Goal: Information Seeking & Learning: Learn about a topic

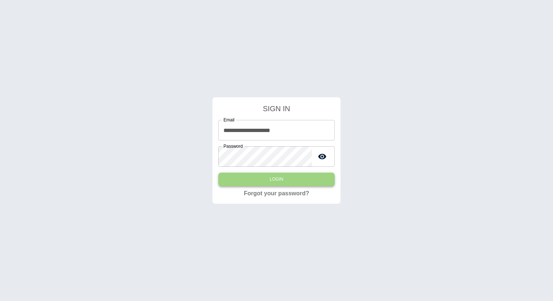
click at [283, 176] on button "Login" at bounding box center [276, 180] width 116 height 14
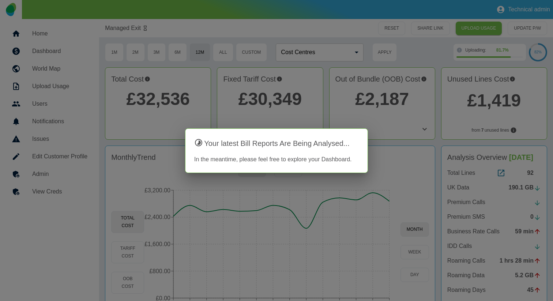
click at [398, 144] on div at bounding box center [276, 150] width 553 height 301
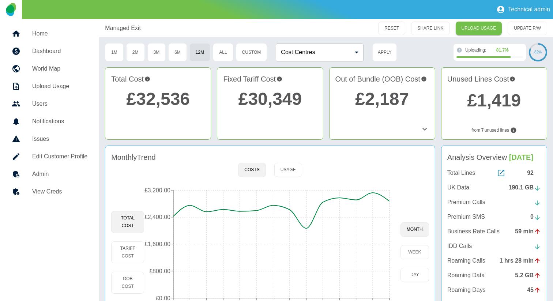
click at [425, 127] on icon at bounding box center [425, 129] width 9 height 9
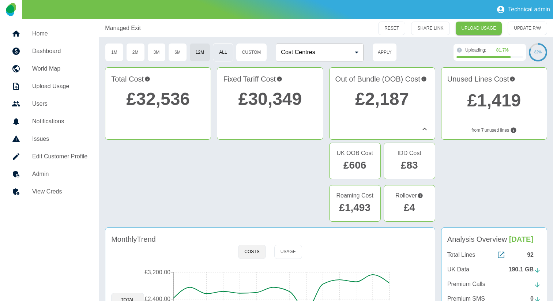
click at [224, 57] on button "All" at bounding box center [223, 52] width 20 height 18
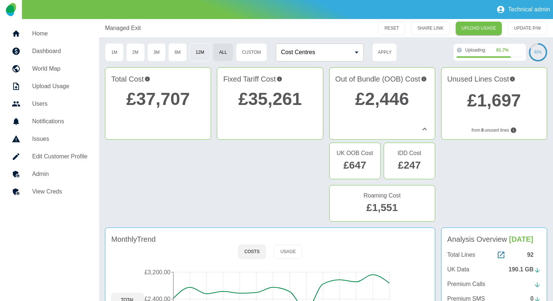
click at [199, 44] on button "12M" at bounding box center [200, 52] width 21 height 18
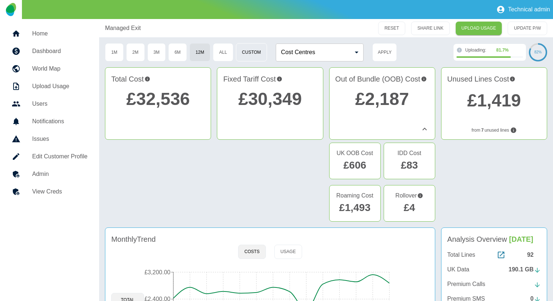
click at [258, 48] on button "Custom" at bounding box center [251, 52] width 31 height 18
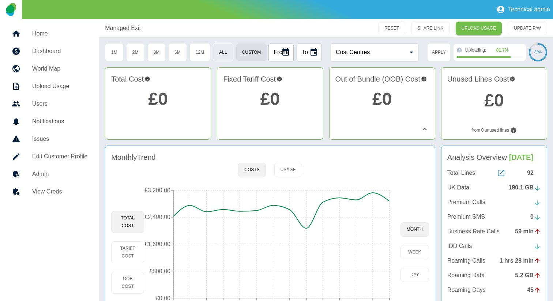
click at [223, 49] on button "All" at bounding box center [223, 52] width 20 height 18
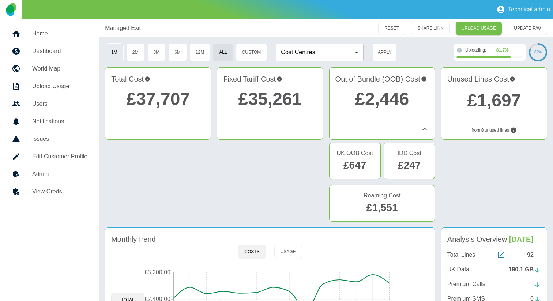
click at [112, 55] on button "1M" at bounding box center [114, 52] width 19 height 18
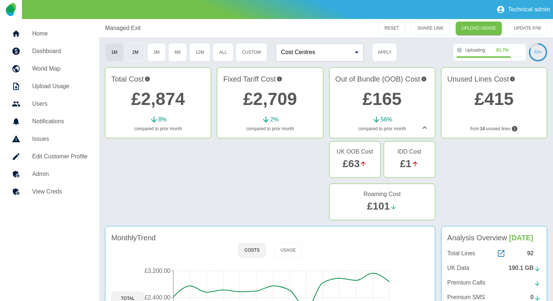
click at [139, 55] on button "2M" at bounding box center [135, 52] width 19 height 18
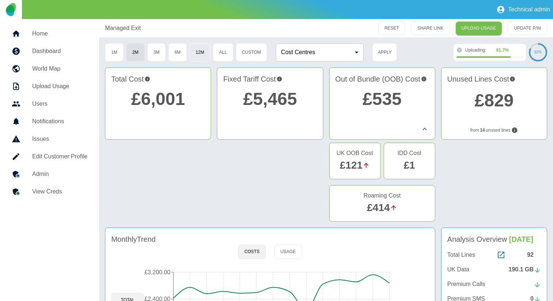
click at [201, 53] on button "12M" at bounding box center [200, 52] width 21 height 18
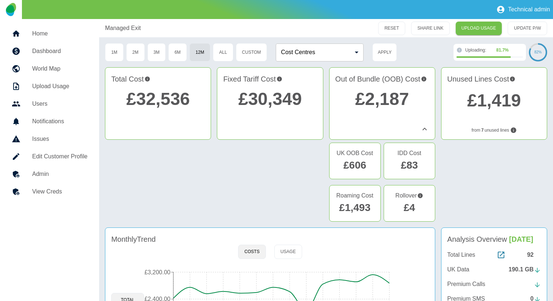
click at [414, 205] on link "£4" at bounding box center [409, 207] width 11 height 11
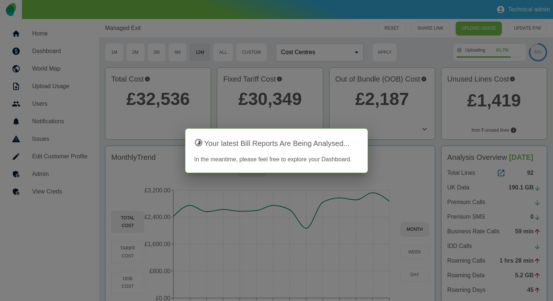
click at [389, 122] on div at bounding box center [276, 150] width 553 height 301
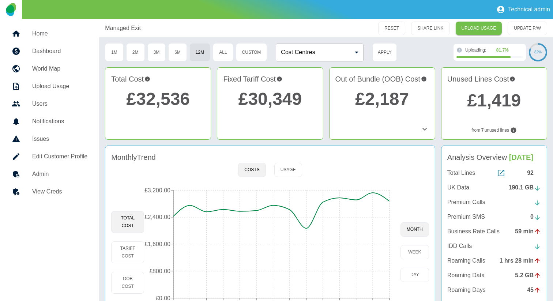
click at [421, 126] on icon at bounding box center [425, 129] width 9 height 9
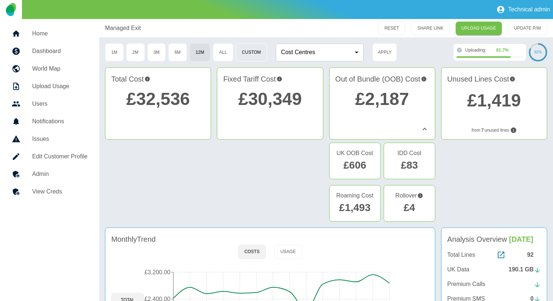
click at [250, 52] on button "Custom" at bounding box center [251, 52] width 31 height 18
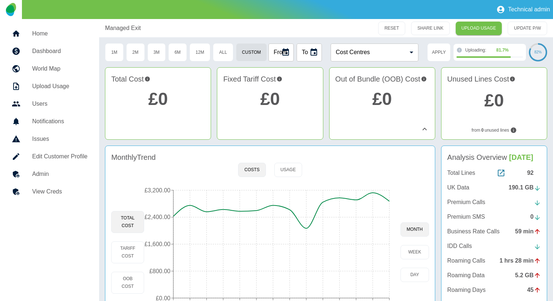
click at [286, 52] on icon "Choose date" at bounding box center [285, 52] width 9 height 9
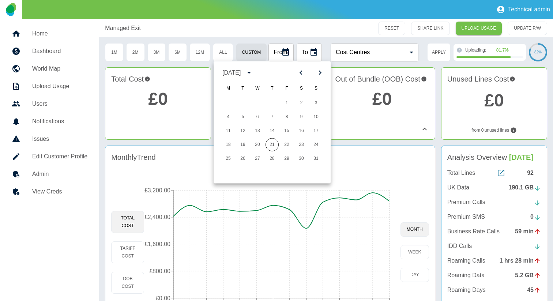
click at [294, 33] on div "RESET SHARE LINK UPLOAD USAGE UPDATE P/W" at bounding box center [416, 29] width 263 height 14
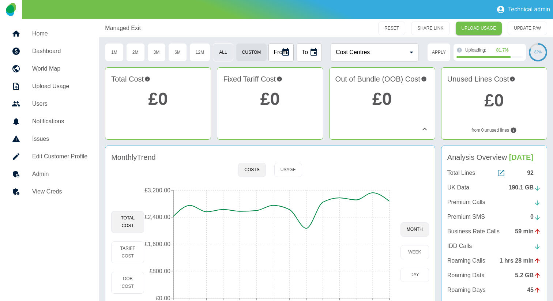
click at [221, 55] on button "All" at bounding box center [223, 52] width 20 height 18
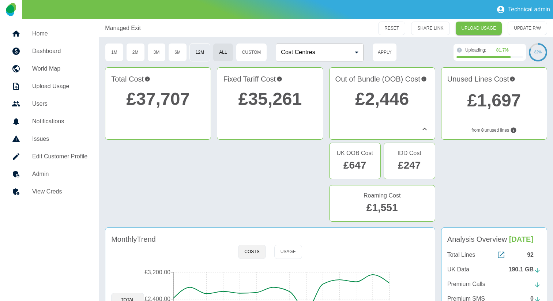
click at [202, 53] on button "12M" at bounding box center [200, 52] width 21 height 18
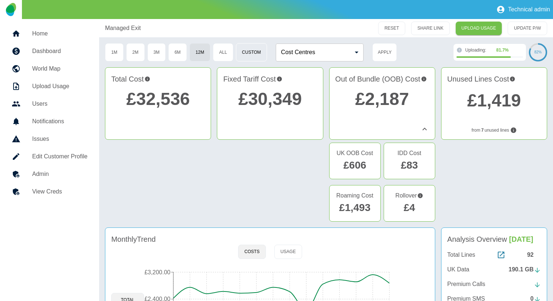
click at [246, 53] on button "Custom" at bounding box center [251, 52] width 31 height 18
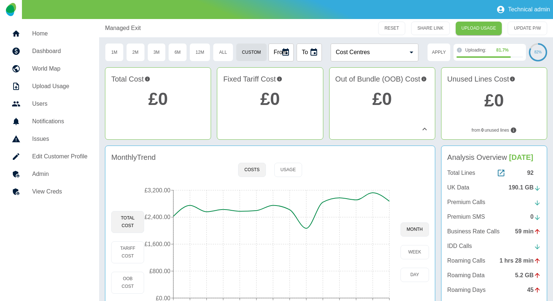
click at [285, 54] on icon "Choose date" at bounding box center [285, 52] width 9 height 9
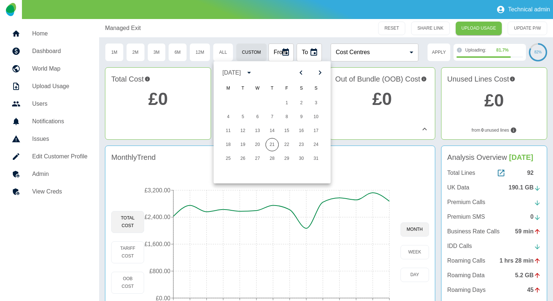
click at [241, 72] on div "[DATE]" at bounding box center [232, 72] width 18 height 9
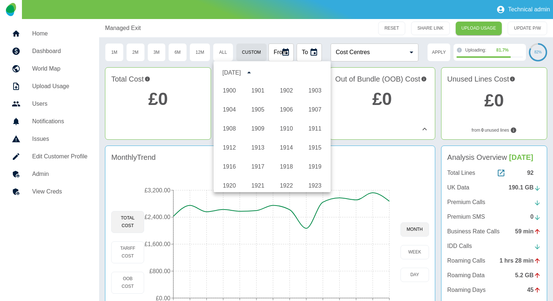
scroll to position [544, 0]
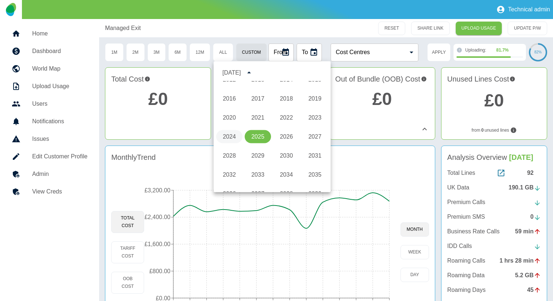
click at [228, 137] on button "2024" at bounding box center [229, 136] width 26 height 13
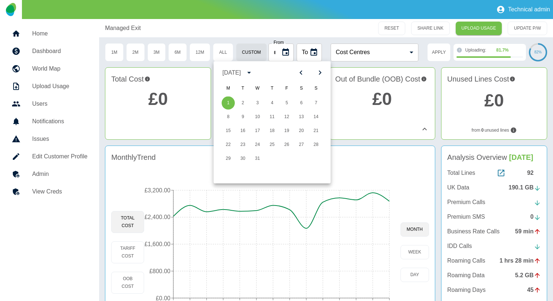
click at [228, 75] on div "[DATE]" at bounding box center [232, 72] width 18 height 9
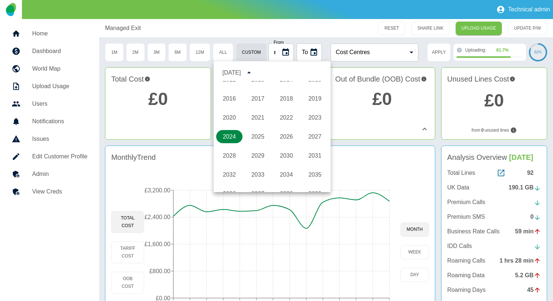
click at [232, 135] on button "2024" at bounding box center [229, 136] width 26 height 13
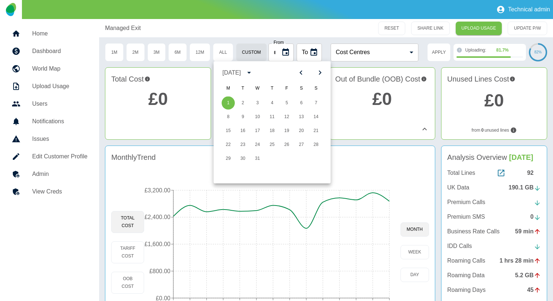
click at [233, 72] on div "[DATE]" at bounding box center [232, 72] width 18 height 9
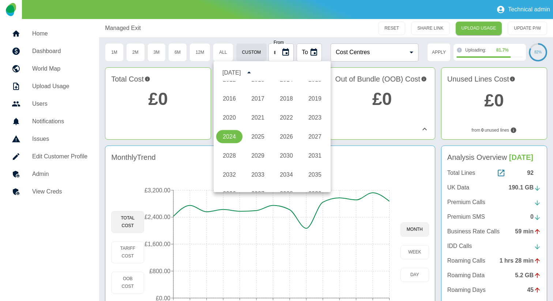
click at [233, 72] on div "[DATE]" at bounding box center [232, 72] width 18 height 9
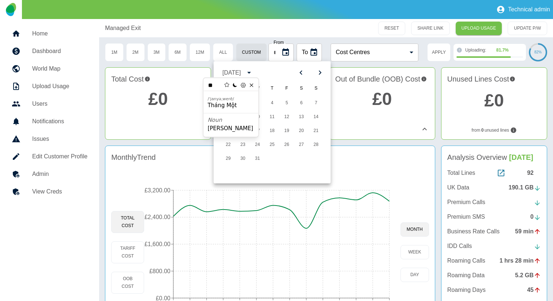
click at [282, 74] on div "[DATE]" at bounding box center [272, 72] width 117 height 11
click at [323, 73] on icon "Next month" at bounding box center [320, 72] width 9 height 9
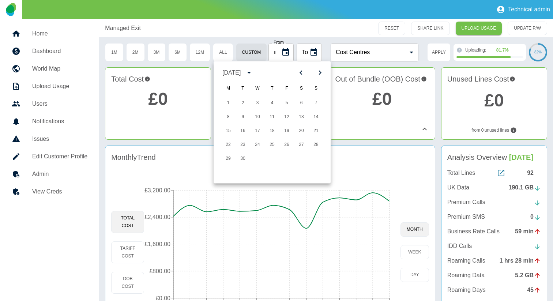
click at [323, 73] on icon "Next month" at bounding box center [320, 72] width 9 height 9
click at [271, 105] on button "1" at bounding box center [272, 103] width 13 height 13
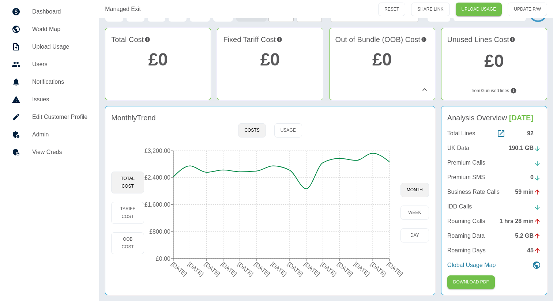
scroll to position [0, 0]
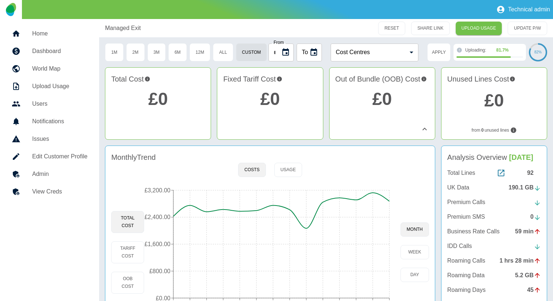
click at [285, 52] on icon "Choose date, selected date is 1 Aug 2024" at bounding box center [285, 52] width 9 height 9
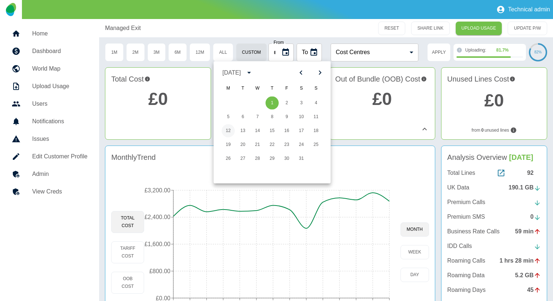
click at [229, 130] on button "12" at bounding box center [228, 130] width 13 height 13
type input "**********"
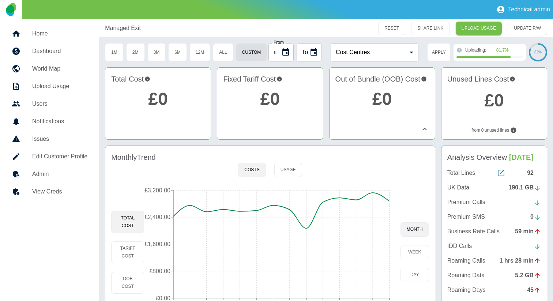
click at [316, 49] on icon "Choose date" at bounding box center [314, 51] width 7 height 7
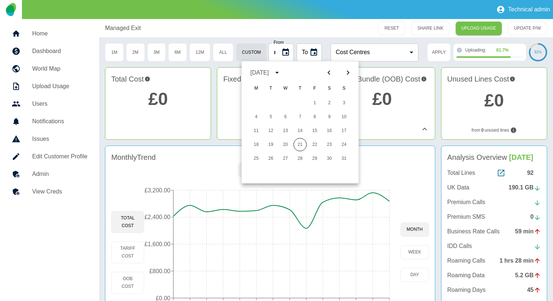
click at [269, 72] on div "[DATE]" at bounding box center [260, 72] width 18 height 9
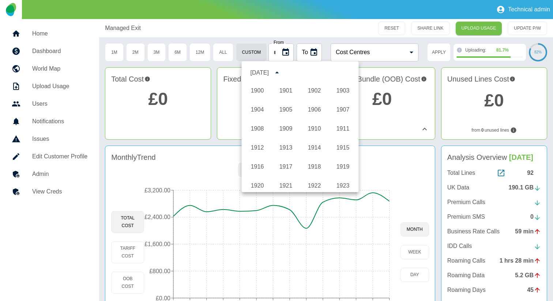
scroll to position [544, 0]
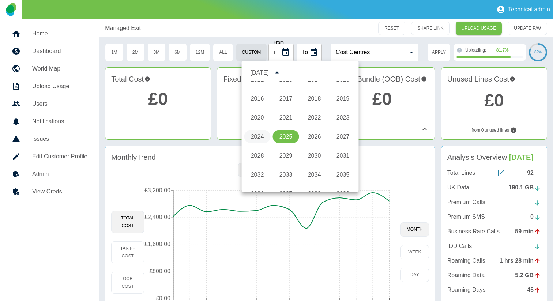
click at [265, 135] on button "2024" at bounding box center [257, 136] width 26 height 13
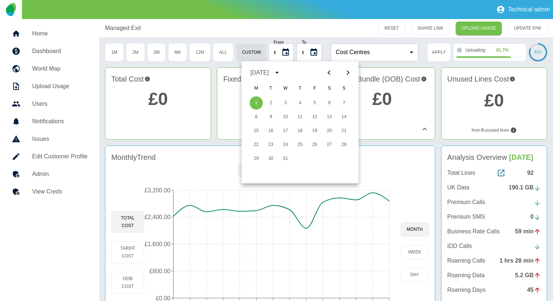
click at [350, 72] on icon "Next month" at bounding box center [348, 72] width 9 height 9
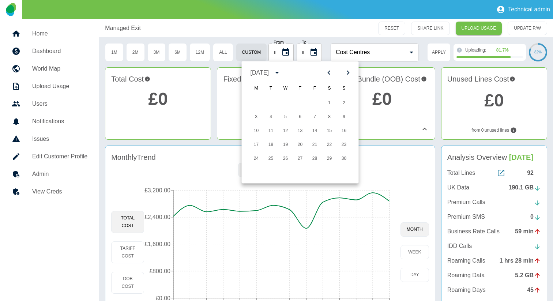
click at [350, 72] on icon "Next month" at bounding box center [348, 72] width 9 height 9
click at [282, 132] on button "11" at bounding box center [285, 130] width 13 height 13
type input "**********"
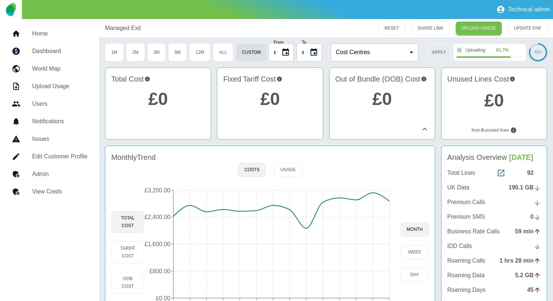
click at [433, 53] on button "Apply" at bounding box center [438, 52] width 23 height 18
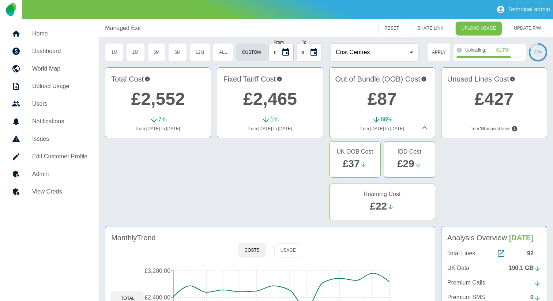
click at [286, 53] on icon "Choose date, selected date is 12 Aug 2024" at bounding box center [286, 51] width 7 height 7
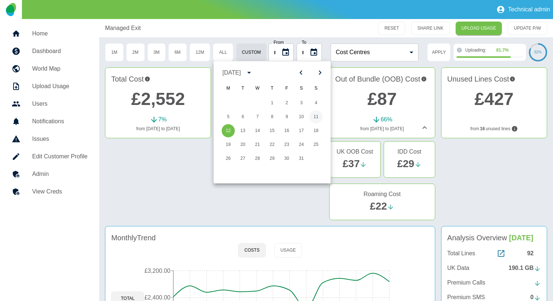
click at [316, 116] on button "11" at bounding box center [316, 117] width 13 height 13
type input "**********"
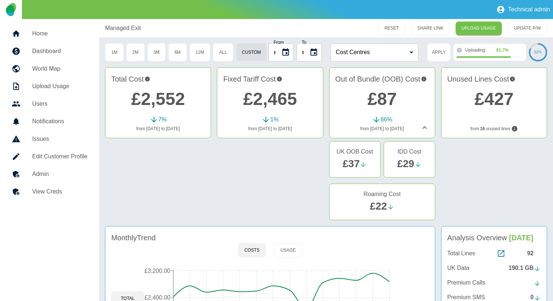
click at [318, 50] on button "Choose date, selected date is 11 Sep 2024" at bounding box center [314, 52] width 15 height 15
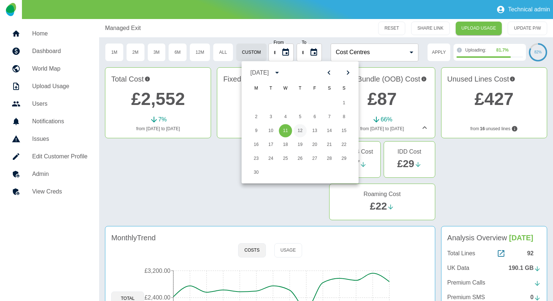
click at [300, 131] on button "12" at bounding box center [300, 130] width 13 height 13
type input "**********"
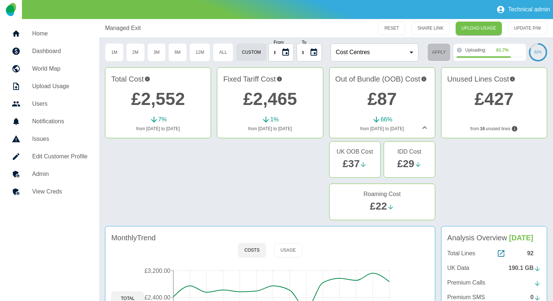
click at [434, 52] on button "Apply" at bounding box center [438, 52] width 23 height 18
click at [284, 51] on icon "Choose date, selected date is 11 Aug 2024" at bounding box center [285, 52] width 9 height 9
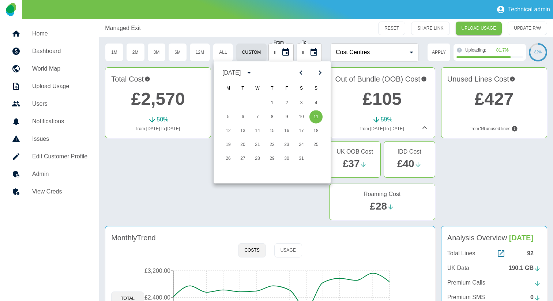
click at [298, 33] on div "RESET SHARE LINK UPLOAD USAGE UPDATE P/W" at bounding box center [416, 29] width 263 height 14
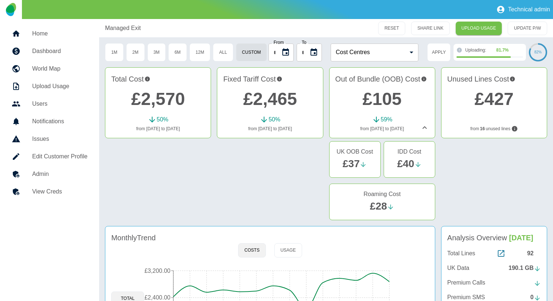
click at [284, 51] on icon "Choose date, selected date is 11 Aug 2024" at bounding box center [285, 52] width 9 height 9
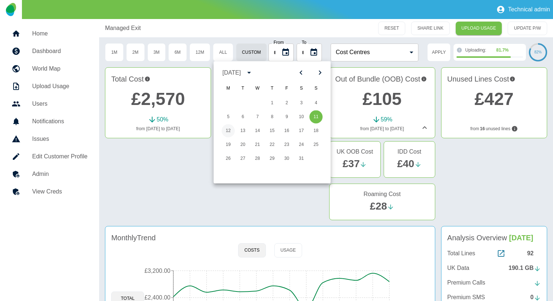
click at [230, 129] on button "12" at bounding box center [228, 130] width 13 height 13
type input "**********"
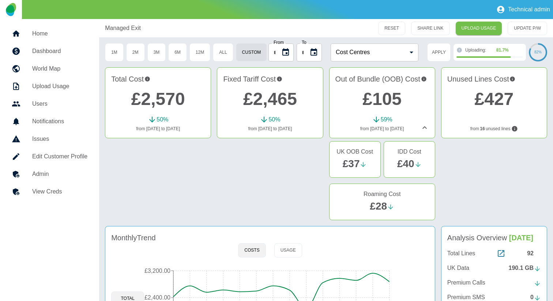
click at [318, 55] on icon "Choose date, selected date is 12 Sep 2024" at bounding box center [314, 52] width 9 height 9
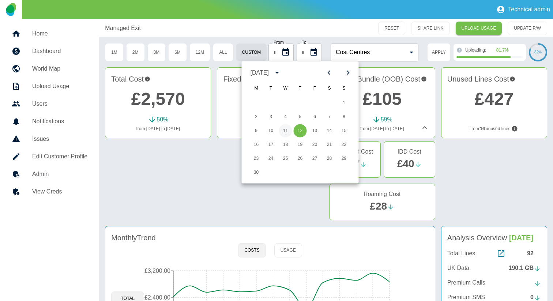
click at [284, 137] on button "11" at bounding box center [285, 130] width 13 height 13
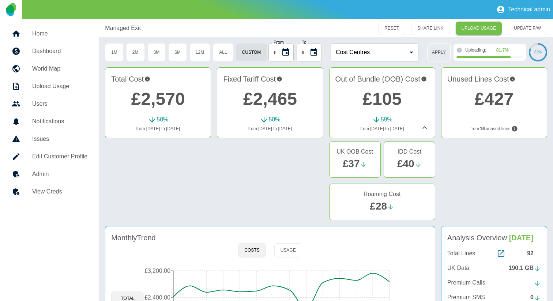
click at [437, 48] on button "Apply" at bounding box center [438, 52] width 23 height 18
click at [314, 54] on icon "Choose date, selected date is 11 Sep 2024" at bounding box center [314, 51] width 7 height 7
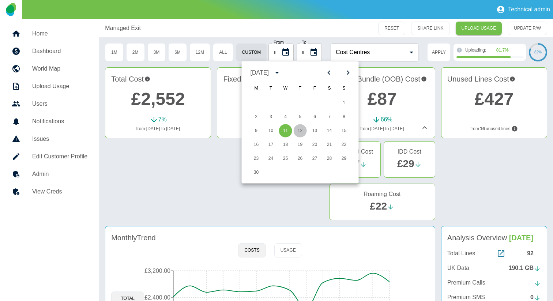
click at [300, 129] on button "12" at bounding box center [300, 130] width 13 height 13
type input "**********"
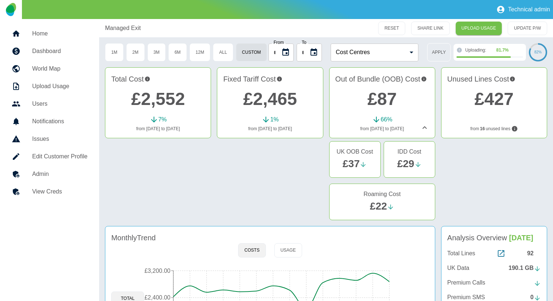
click at [442, 54] on button "Apply" at bounding box center [438, 52] width 23 height 18
click at [286, 51] on icon "Choose date, selected date is 12 Aug 2024" at bounding box center [285, 52] width 9 height 9
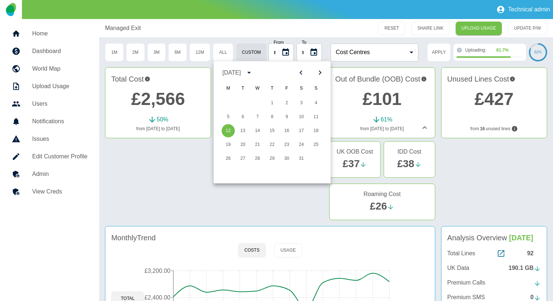
click at [290, 52] on button "Choose date, selected date is 12 Aug 2024" at bounding box center [286, 52] width 15 height 15
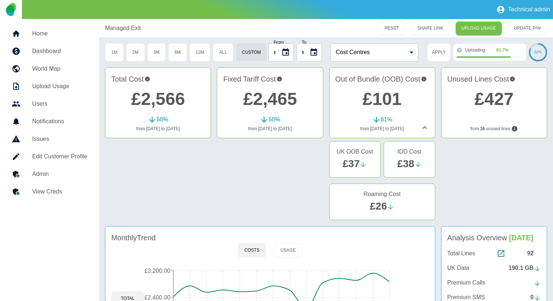
click at [290, 52] on button "Choose date, selected date is 12 Aug 2024" at bounding box center [286, 52] width 15 height 15
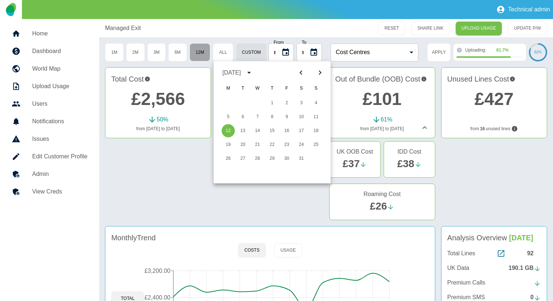
click at [203, 53] on button "12M" at bounding box center [200, 52] width 21 height 18
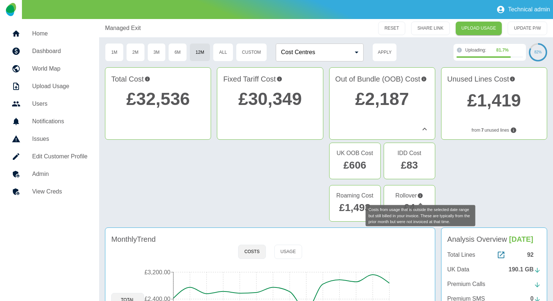
click at [420, 197] on icon "Costs from usage that is outside the selected date range but still billed in yo…" at bounding box center [420, 195] width 5 height 5
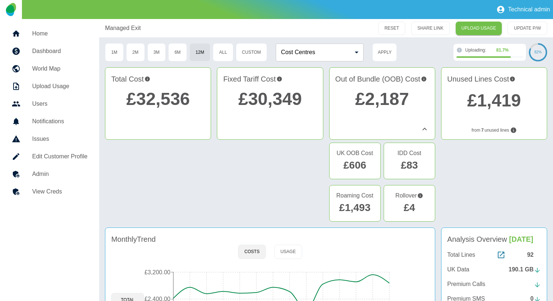
click at [413, 205] on link "£4" at bounding box center [409, 207] width 11 height 11
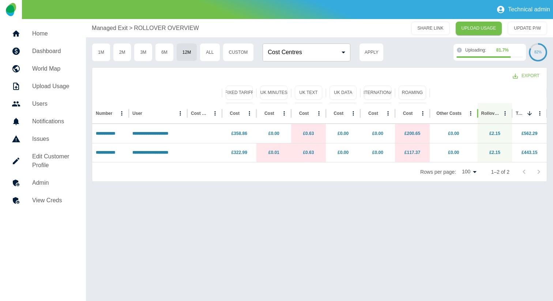
click at [478, 113] on div at bounding box center [478, 113] width 4 height 20
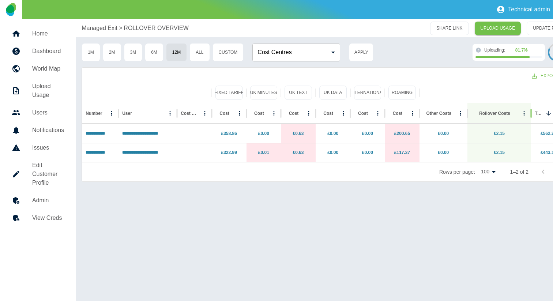
drag, startPoint x: 514, startPoint y: 109, endPoint x: 533, endPoint y: 109, distance: 19.0
click at [533, 109] on div at bounding box center [532, 113] width 4 height 20
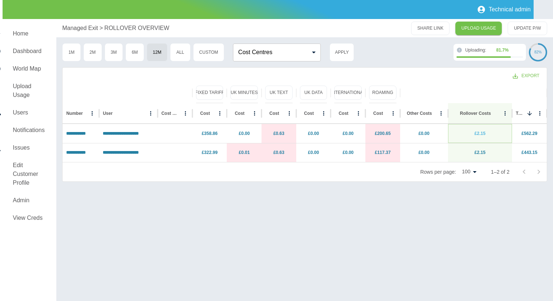
click at [483, 133] on link "£2.15" at bounding box center [480, 133] width 11 height 5
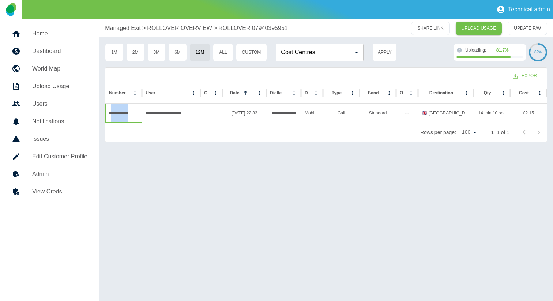
copy div "**********"
drag, startPoint x: 137, startPoint y: 117, endPoint x: 110, endPoint y: 117, distance: 26.7
click at [110, 117] on div "**********" at bounding box center [123, 113] width 37 height 19
drag, startPoint x: 514, startPoint y: 109, endPoint x: 536, endPoint y: 109, distance: 22.3
click at [536, 109] on div "£2.15" at bounding box center [529, 113] width 37 height 19
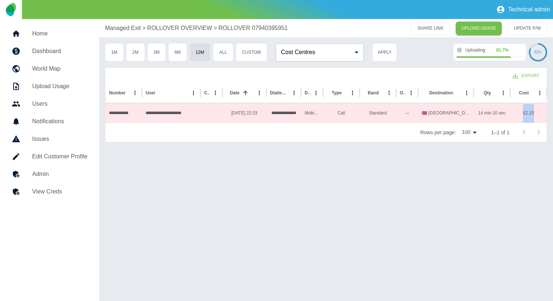
click at [440, 223] on div "**********" at bounding box center [326, 160] width 454 height 282
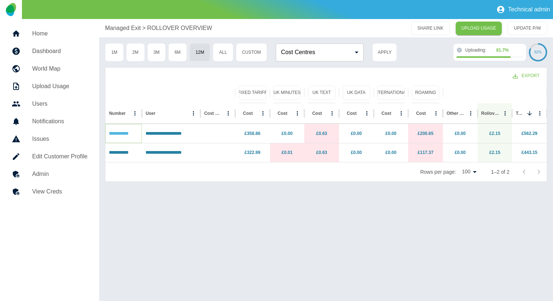
click at [127, 134] on link "**********" at bounding box center [118, 133] width 19 height 4
copy link "**********"
drag, startPoint x: 136, startPoint y: 134, endPoint x: 112, endPoint y: 134, distance: 24.2
click at [112, 134] on p "**********" at bounding box center [123, 133] width 29 height 19
click at [495, 132] on link "£2.15" at bounding box center [495, 133] width 11 height 5
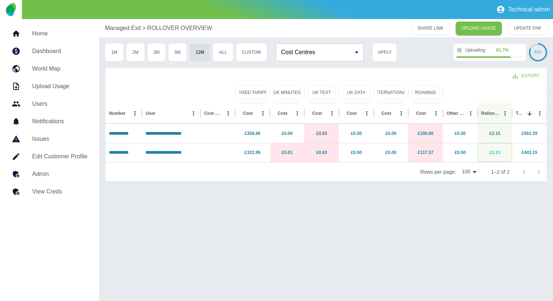
click at [494, 153] on link "£2.15" at bounding box center [495, 152] width 11 height 5
click at [122, 135] on link "**********" at bounding box center [118, 133] width 19 height 4
click at [75, 48] on h5 "Dashboard" at bounding box center [59, 51] width 55 height 9
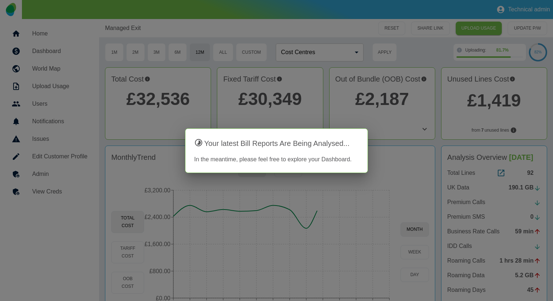
click at [408, 121] on div at bounding box center [276, 150] width 553 height 301
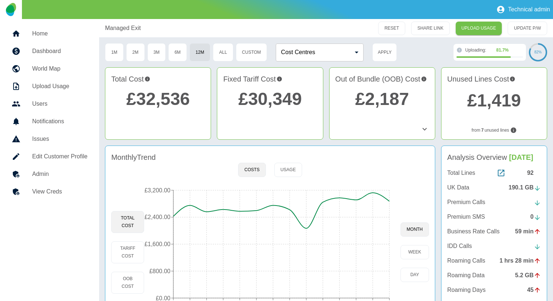
click at [418, 126] on div at bounding box center [376, 129] width 105 height 9
click at [421, 127] on icon at bounding box center [425, 129] width 9 height 9
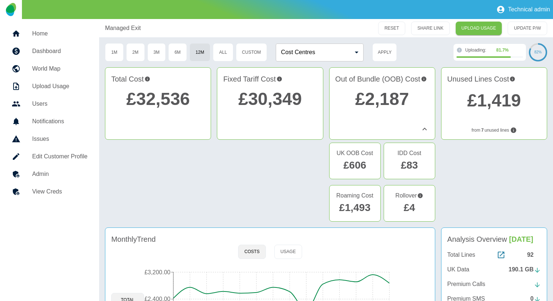
click at [389, 98] on link "£2,187" at bounding box center [382, 98] width 54 height 19
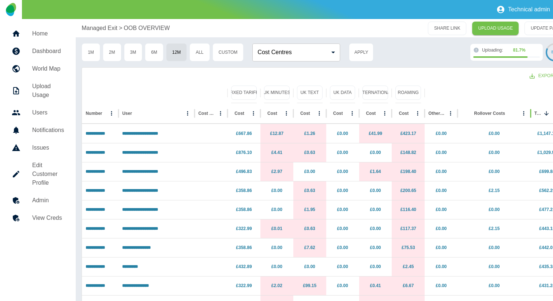
drag, startPoint x: 516, startPoint y: 116, endPoint x: 532, endPoint y: 116, distance: 16.8
click at [532, 116] on div at bounding box center [531, 113] width 4 height 20
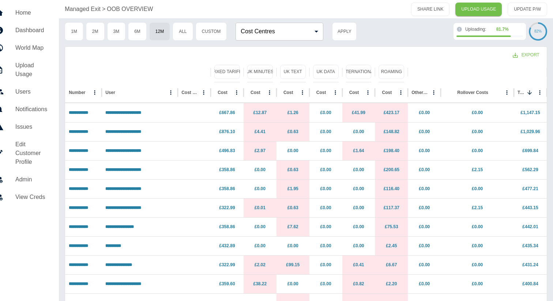
scroll to position [0, 17]
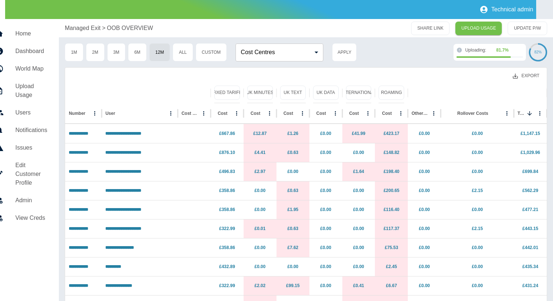
click at [519, 76] on button "Export" at bounding box center [526, 76] width 38 height 14
click at [506, 91] on li "Download as CSV" at bounding box center [512, 92] width 66 height 13
click at [39, 49] on h5 "Dashboard" at bounding box center [31, 51] width 32 height 9
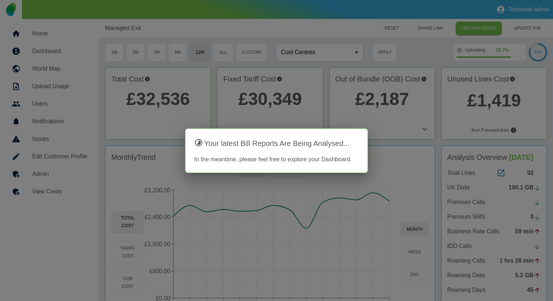
click at [311, 29] on div at bounding box center [276, 150] width 553 height 301
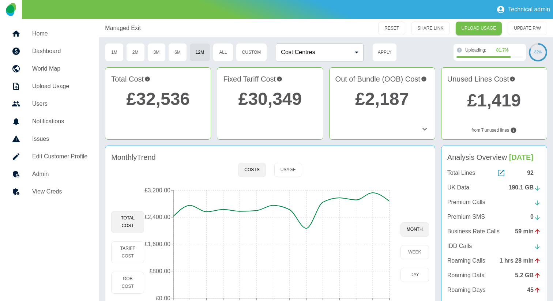
click at [427, 127] on icon at bounding box center [425, 129] width 9 height 9
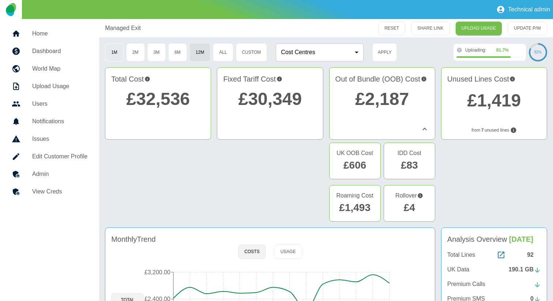
click at [109, 51] on button "1M" at bounding box center [114, 52] width 19 height 18
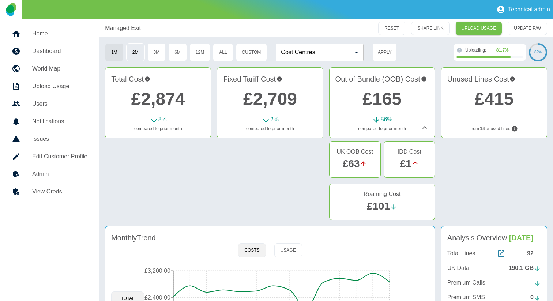
click at [136, 51] on button "2M" at bounding box center [135, 52] width 19 height 18
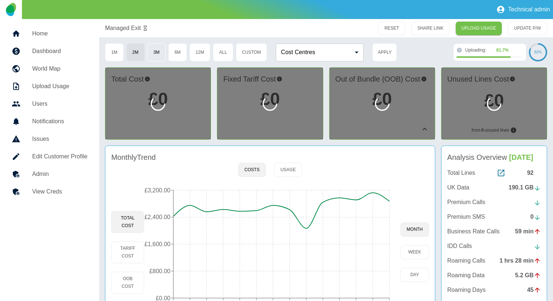
click at [156, 51] on button "3M" at bounding box center [156, 52] width 19 height 18
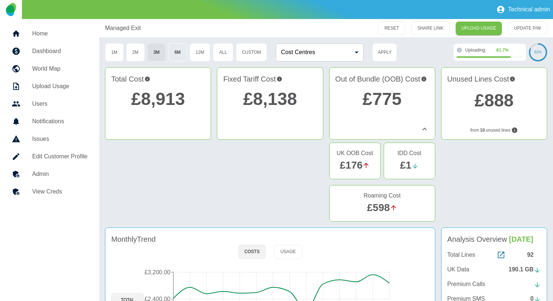
click at [180, 52] on button "6M" at bounding box center [177, 52] width 19 height 18
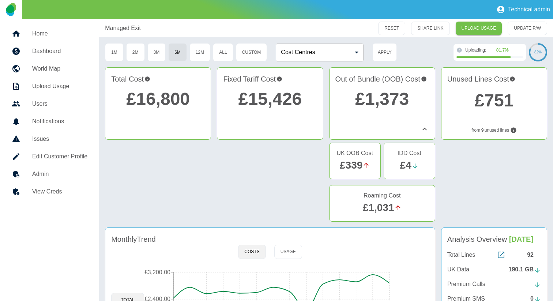
click at [382, 96] on link "£1,373" at bounding box center [382, 98] width 54 height 19
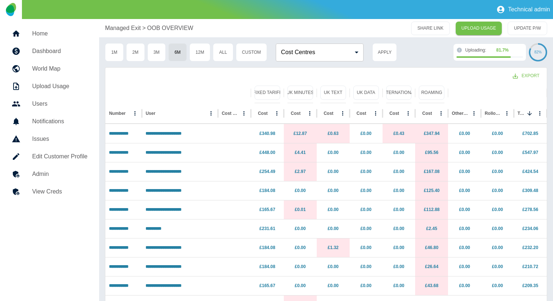
click at [64, 46] on link "Dashboard" at bounding box center [49, 51] width 87 height 18
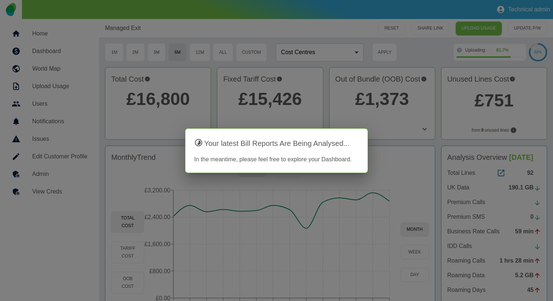
click at [434, 130] on div at bounding box center [276, 150] width 553 height 301
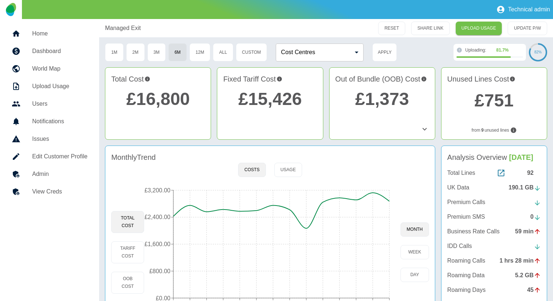
click at [423, 130] on icon at bounding box center [425, 129] width 9 height 9
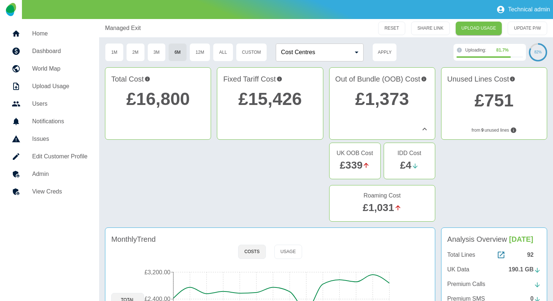
click at [382, 99] on link "£1,373" at bounding box center [382, 98] width 54 height 19
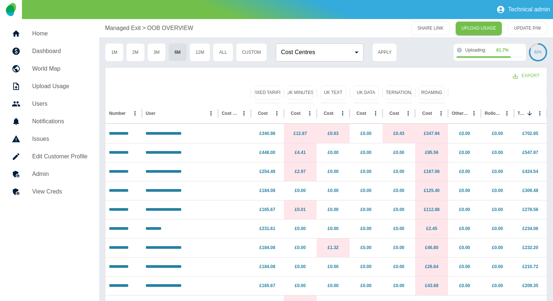
click at [62, 44] on link "Dashboard" at bounding box center [49, 51] width 87 height 18
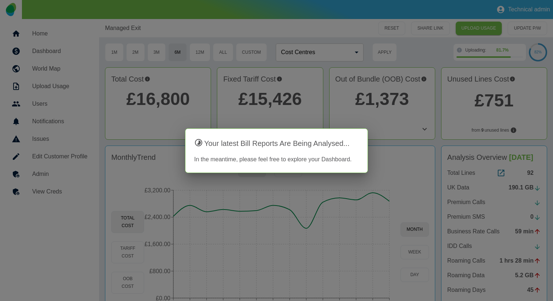
click at [160, 96] on div at bounding box center [276, 150] width 553 height 301
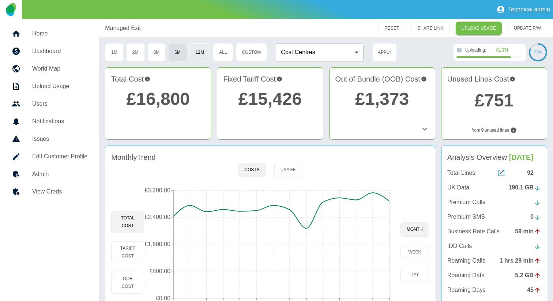
click at [203, 56] on button "12M" at bounding box center [200, 52] width 21 height 18
click at [172, 96] on link "£32,536" at bounding box center [159, 98] width 64 height 19
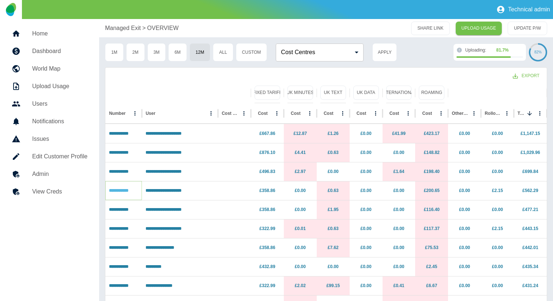
click at [128, 191] on link "**********" at bounding box center [118, 190] width 19 height 4
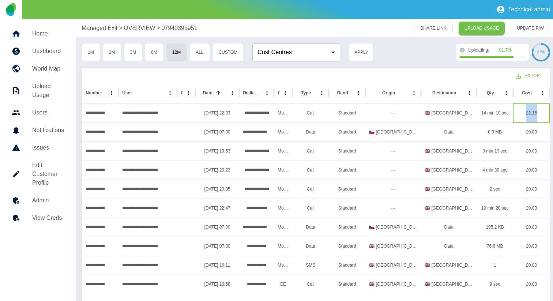
drag, startPoint x: 523, startPoint y: 116, endPoint x: 541, endPoint y: 114, distance: 17.3
click at [541, 114] on div "£2.15" at bounding box center [531, 113] width 37 height 19
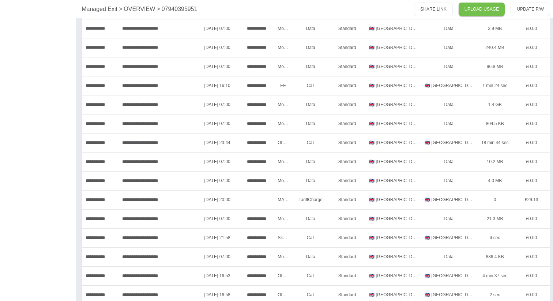
scroll to position [586, 0]
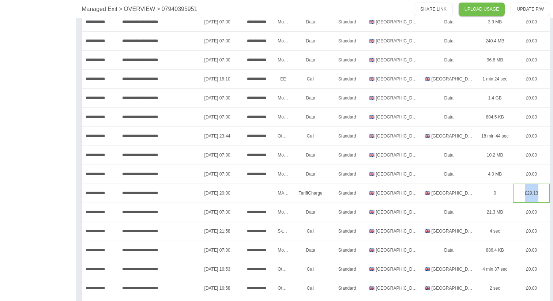
drag, startPoint x: 521, startPoint y: 193, endPoint x: 542, endPoint y: 191, distance: 21.3
click at [542, 191] on div "£29.13" at bounding box center [531, 193] width 37 height 19
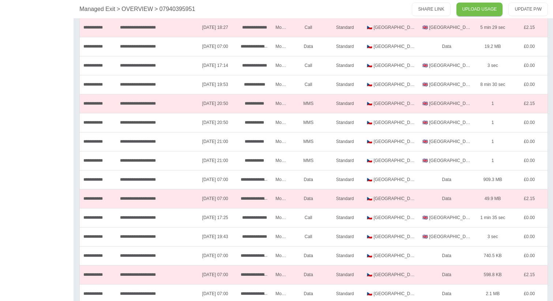
scroll to position [1685, 2]
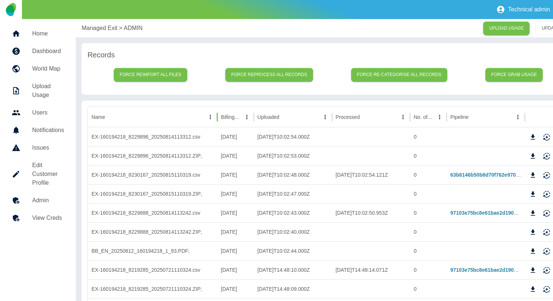
drag, startPoint x: 190, startPoint y: 117, endPoint x: 218, endPoint y: 117, distance: 27.8
click at [218, 117] on div at bounding box center [218, 117] width 4 height 20
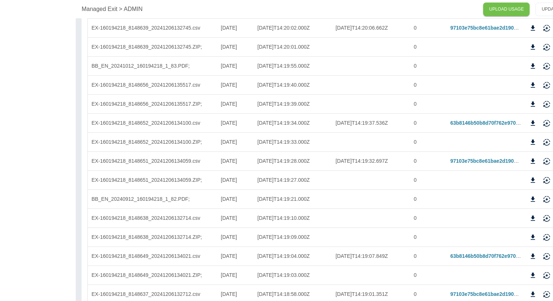
scroll to position [1517, 28]
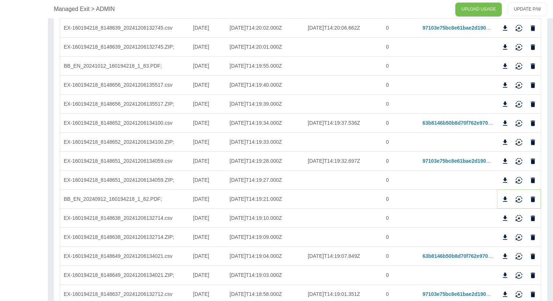
click at [507, 202] on icon "Download" at bounding box center [505, 199] width 7 height 7
click at [508, 161] on icon "Download" at bounding box center [505, 161] width 7 height 7
click at [505, 125] on icon "Download" at bounding box center [505, 122] width 4 height 5
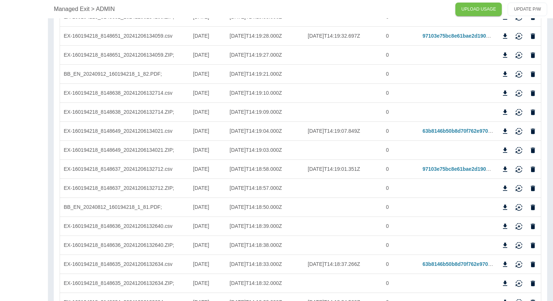
scroll to position [1644, 28]
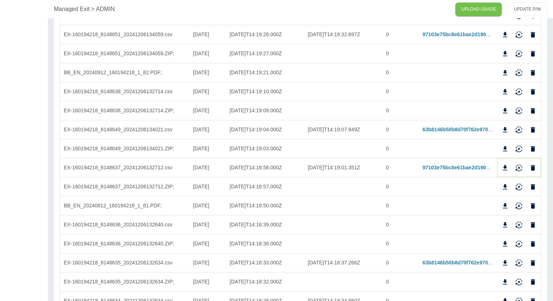
click at [510, 171] on button "Download" at bounding box center [505, 167] width 11 height 11
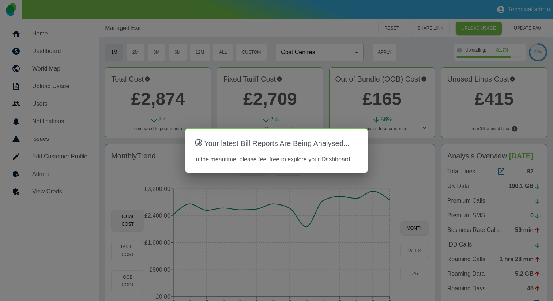
click at [388, 171] on div at bounding box center [276, 150] width 553 height 301
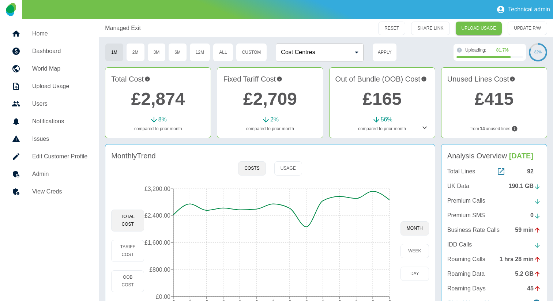
click at [424, 127] on icon at bounding box center [425, 127] width 9 height 9
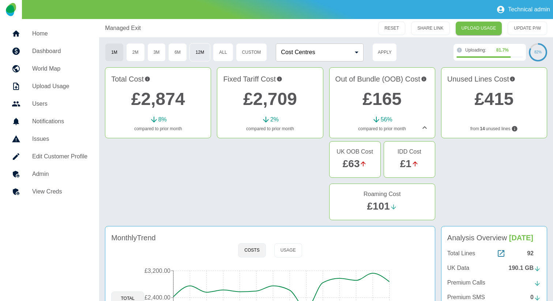
click at [196, 52] on button "12M" at bounding box center [200, 52] width 21 height 18
